Goal: Task Accomplishment & Management: Use online tool/utility

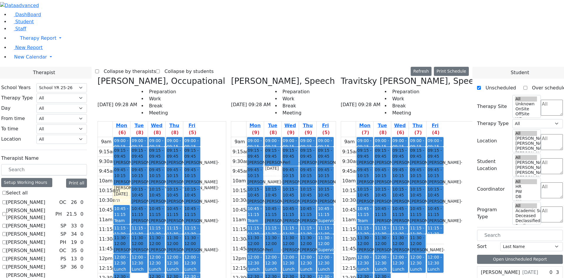
select select "212"
click at [177, 137] on div "9am 9:15am 9:30am 9:45am 10am 10:15am 10:30am 10:45am 11am 11:15am 11:30am 11:4…" at bounding box center [149, 253] width 103 height 233
click at [128, 206] on span "10:45 - 11:15" at bounding box center [121, 211] width 14 height 11
click at [129, 217] on div "Team Meeting" at bounding box center [121, 223] width 15 height 12
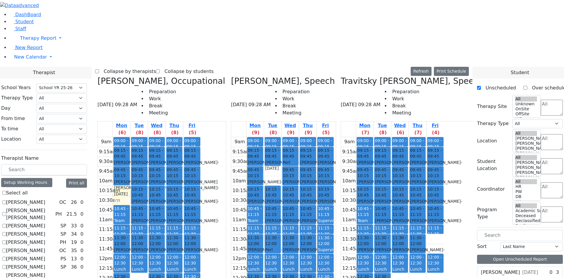
click at [129, 217] on div "Team Meeting" at bounding box center [121, 223] width 15 height 12
click at [23, 24] on link "Student" at bounding box center [21, 22] width 24 height 6
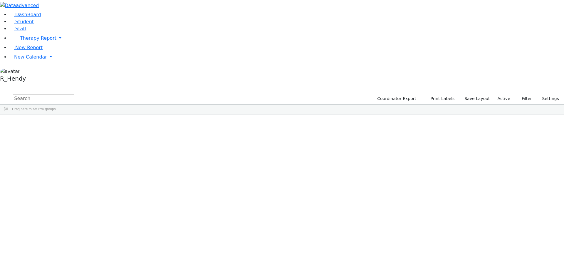
click at [74, 94] on input "text" at bounding box center [43, 98] width 61 height 9
type input "perry"
click at [75, 140] on div "Sofer" at bounding box center [56, 144] width 37 height 8
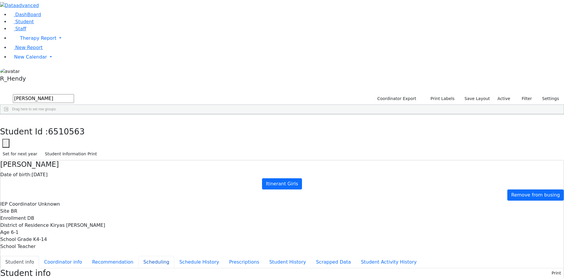
click at [138, 256] on button "Scheduling" at bounding box center [156, 262] width 36 height 12
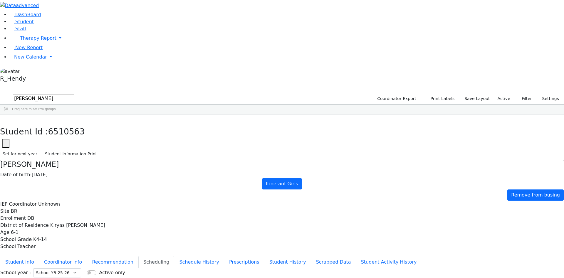
drag, startPoint x: 194, startPoint y: 126, endPoint x: 311, endPoint y: 128, distance: 117.9
click at [100, 149] on button "Student Information Print" at bounding box center [70, 153] width 57 height 9
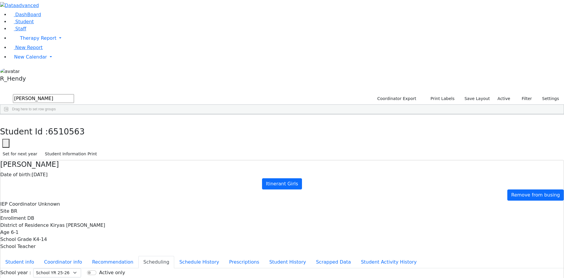
click at [108, 13] on div "DashBoard Student Staff Therapy Report Student Old Calendar Report" at bounding box center [282, 169] width 564 height 339
click at [108, 84] on div "Students 3 A 24 K 24 W 24 A 24 K 24 W 24 876" at bounding box center [282, 88] width 564 height 9
click at [6, 119] on icon "button" at bounding box center [4, 121] width 3 height 4
drag, startPoint x: 363, startPoint y: 164, endPoint x: 362, endPoint y: 184, distance: 20.6
click at [363, 148] on div "85712 Karpfen Perry 05/23/2020 Bender, Sarah DB Itinerant Girls Kiryas Joel UFS…" at bounding box center [278, 136] width 557 height 25
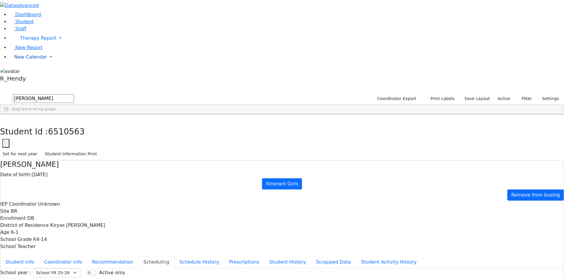
click at [24, 63] on link "New Calendar" at bounding box center [286, 57] width 555 height 12
click at [26, 71] on span "Calendar" at bounding box center [23, 69] width 21 height 6
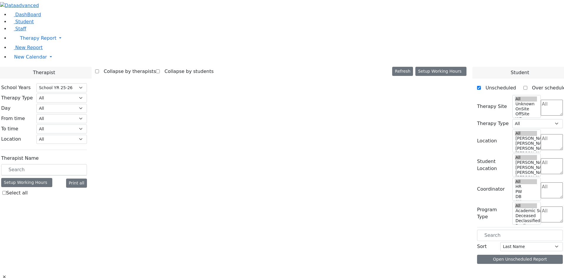
select select "212"
